Goal: Use online tool/utility: Utilize a website feature to perform a specific function

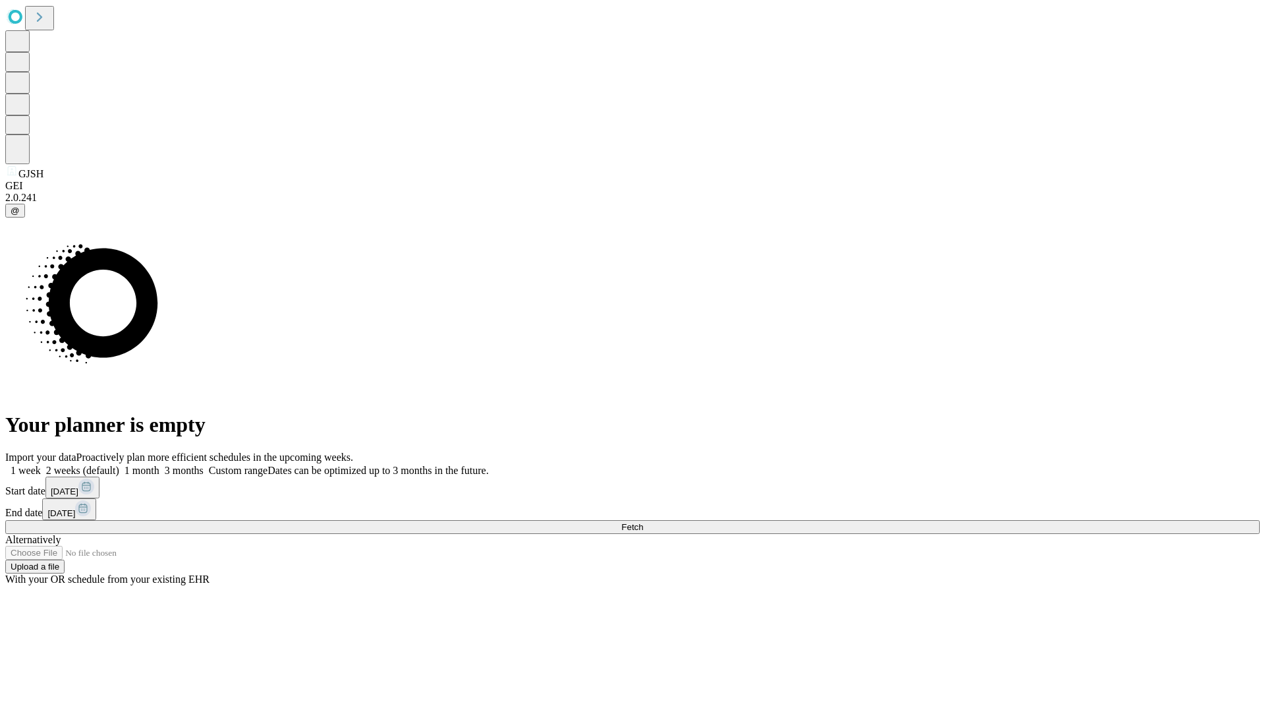
click at [643, 522] on span "Fetch" at bounding box center [632, 527] width 22 height 10
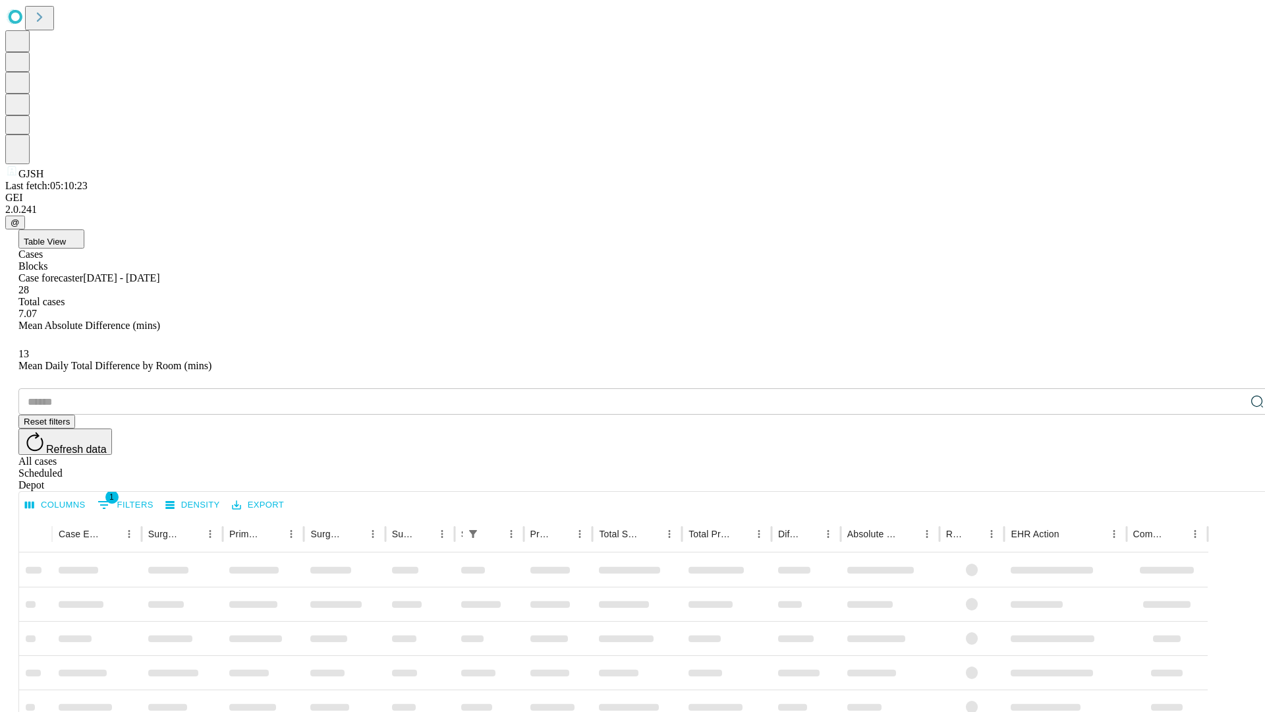
click at [66, 237] on span "Table View" at bounding box center [45, 242] width 42 height 10
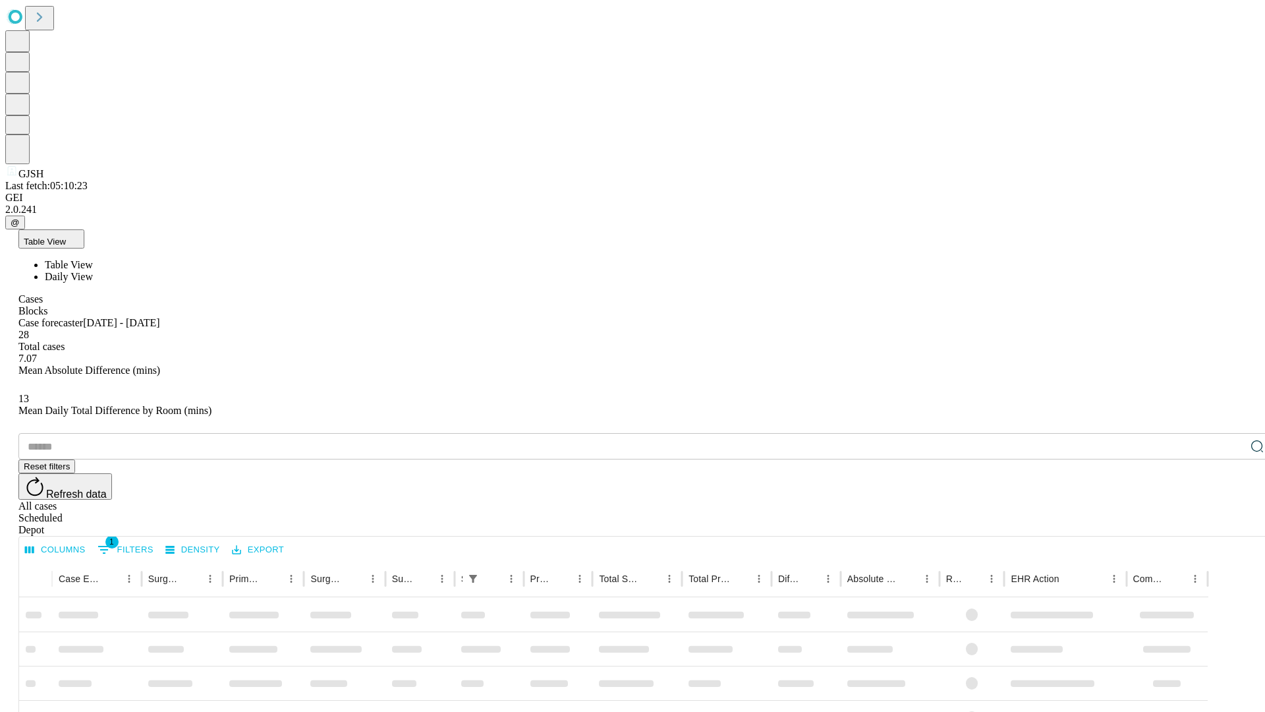
click at [93, 271] on span "Daily View" at bounding box center [69, 276] width 48 height 11
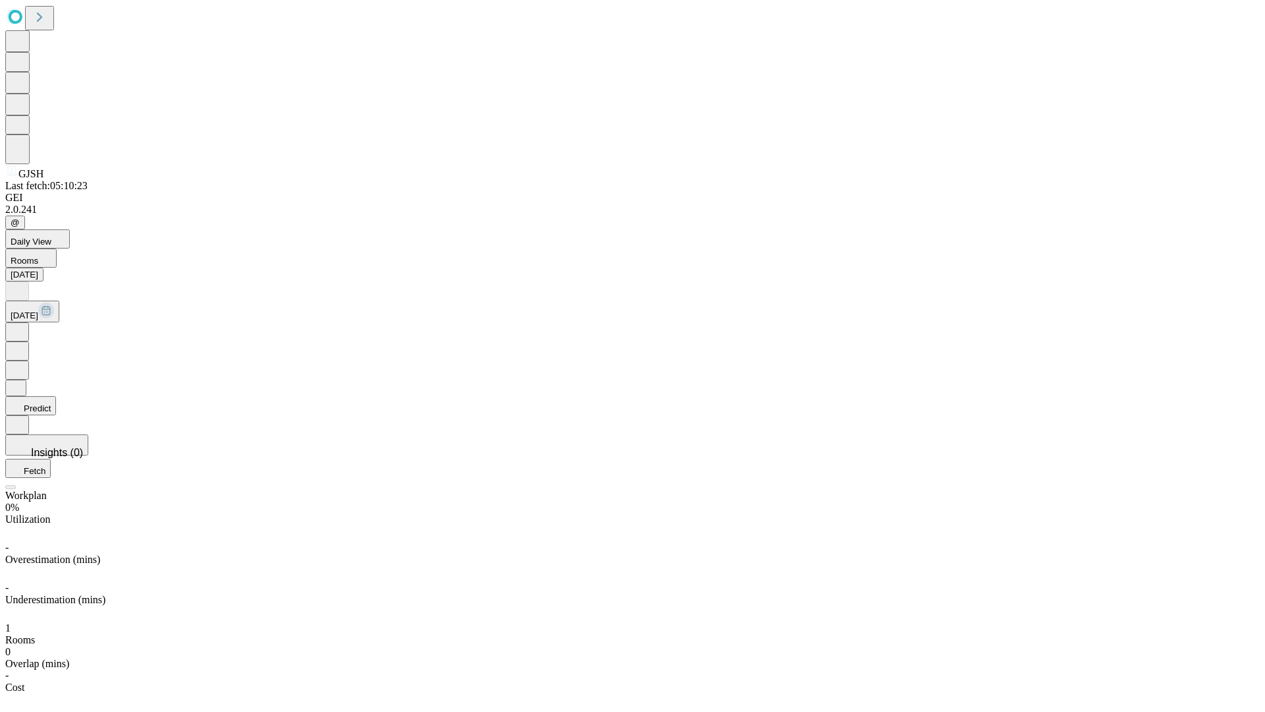
click at [56, 396] on button "Predict" at bounding box center [30, 405] width 51 height 19
